Goal: Task Accomplishment & Management: Use online tool/utility

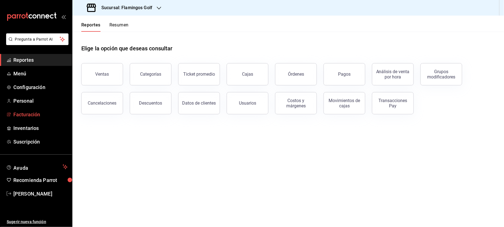
click at [22, 113] on span "Facturación" at bounding box center [40, 115] width 54 height 8
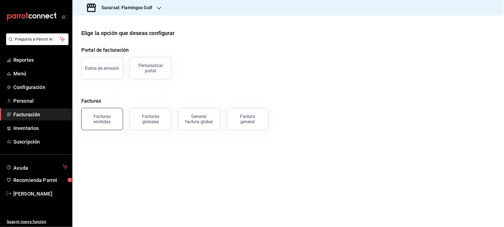
click at [104, 120] on div "Facturas emitidas" at bounding box center [102, 119] width 35 height 11
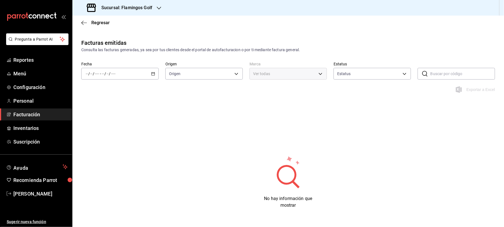
type input "ORDER_INVOICE,GENERAL_INVOICE"
type input "ACTIVE,PENDING_CANCELLATION,CANCELLED,PRE_CANCELLED"
type input "fcb6ad62-2d7c-4c8d-a7b9-f3ea60482d45"
click at [151, 69] on div "/ / - / /" at bounding box center [119, 74] width 77 height 12
click at [91, 128] on span "Mes actual" at bounding box center [107, 128] width 43 height 6
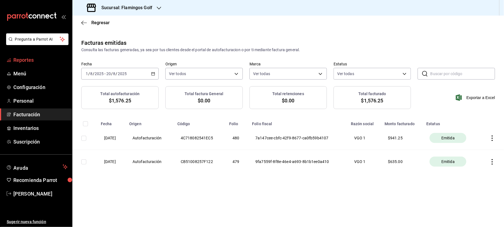
click at [30, 57] on span "Reportes" at bounding box center [40, 60] width 54 height 8
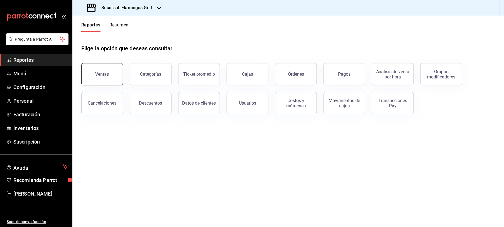
click at [112, 70] on button "Ventas" at bounding box center [102, 74] width 42 height 22
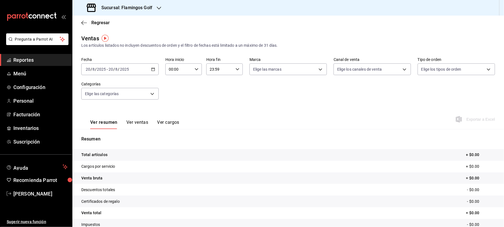
click at [152, 71] on icon "button" at bounding box center [153, 69] width 4 height 4
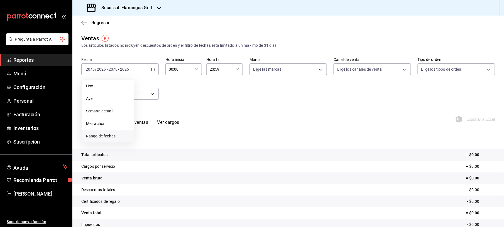
click at [99, 137] on span "Rango de fechas" at bounding box center [107, 137] width 43 height 6
click at [153, 142] on button "19" at bounding box center [156, 143] width 10 height 10
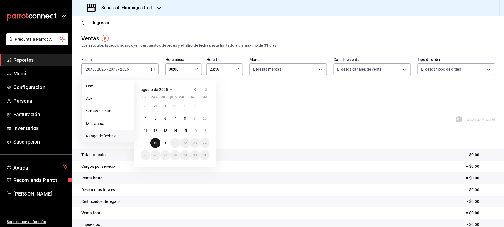
click at [153, 142] on button "19" at bounding box center [156, 143] width 10 height 10
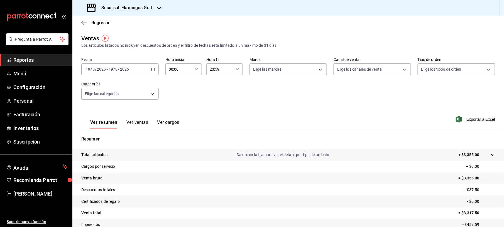
click at [471, 120] on span "Exportar a Excel" at bounding box center [476, 119] width 38 height 7
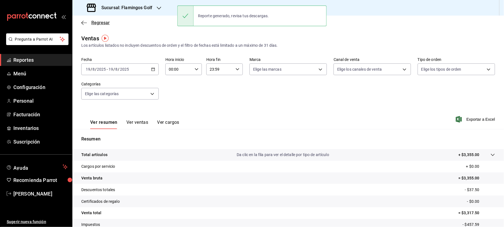
click at [99, 23] on span "Regresar" at bounding box center [100, 22] width 18 height 5
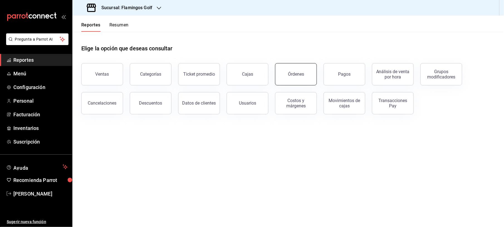
click at [282, 74] on button "Órdenes" at bounding box center [296, 74] width 42 height 22
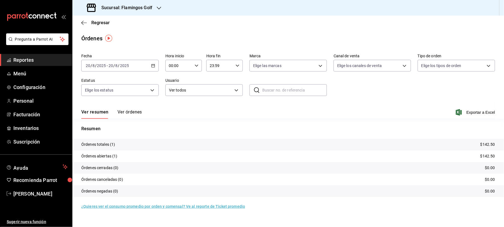
click at [153, 65] on \(Stroke\) "button" at bounding box center [153, 65] width 3 height 0
click at [102, 96] on span "Ayer" at bounding box center [107, 95] width 43 height 6
click at [470, 114] on span "Exportar a Excel" at bounding box center [476, 112] width 38 height 7
